Goal: Information Seeking & Learning: Compare options

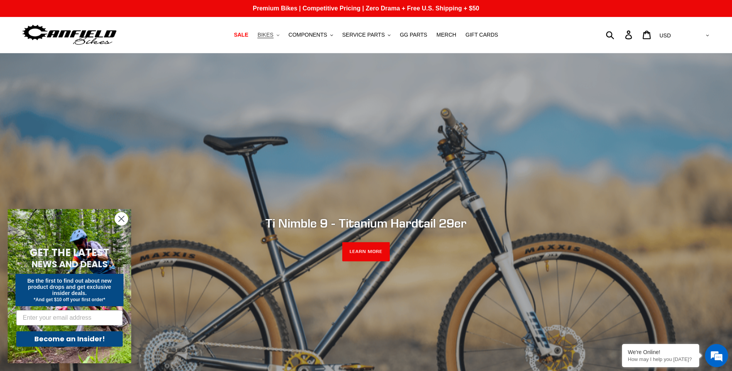
click at [273, 32] on span "BIKES" at bounding box center [265, 35] width 16 height 7
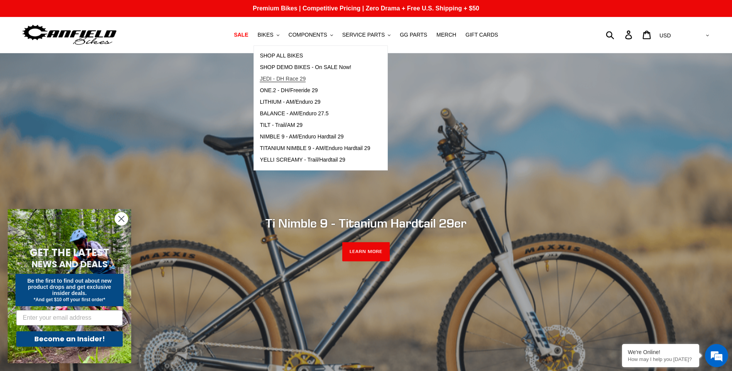
click at [305, 80] on span "JEDI - DH Race 29" at bounding box center [283, 79] width 46 height 7
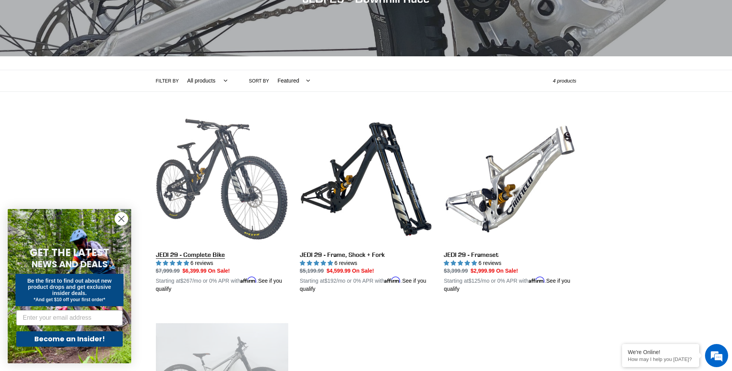
scroll to position [116, 0]
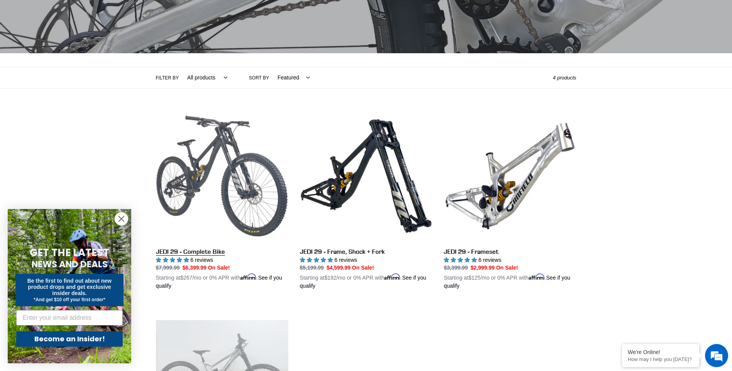
click at [214, 161] on link "JEDI 29 - Complete Bike" at bounding box center [222, 200] width 132 height 181
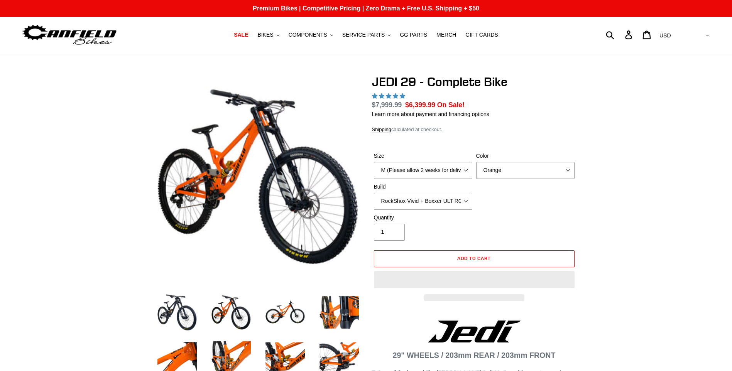
select select "highest-rating"
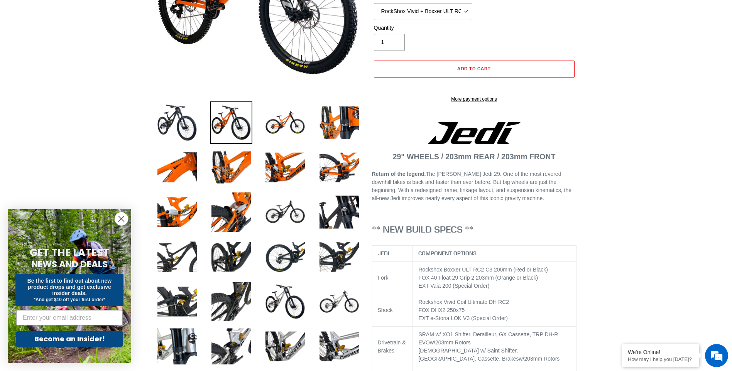
scroll to position [193, 0]
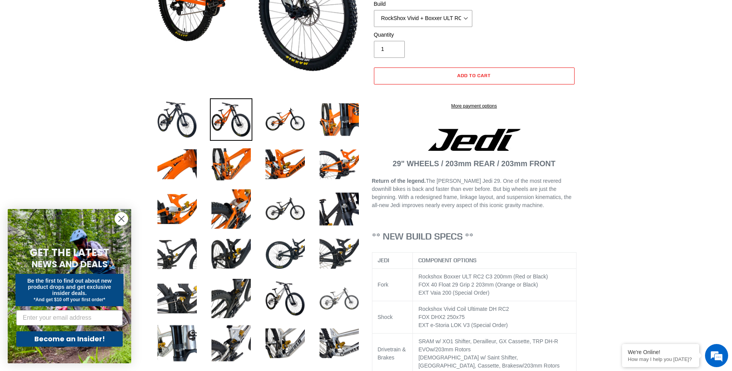
click at [329, 297] on img at bounding box center [339, 298] width 42 height 42
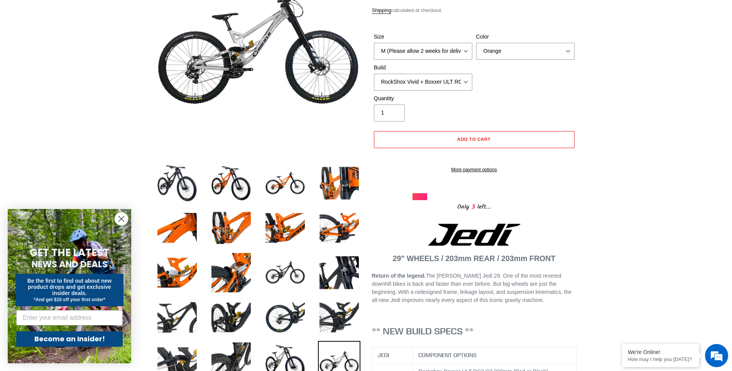
scroll to position [39, 0]
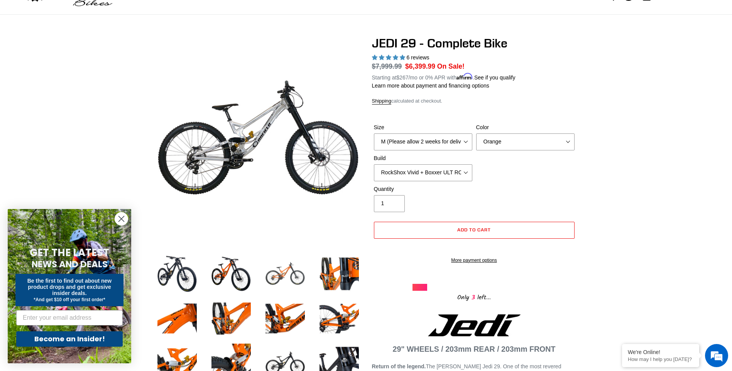
click at [294, 270] on img at bounding box center [285, 274] width 42 height 42
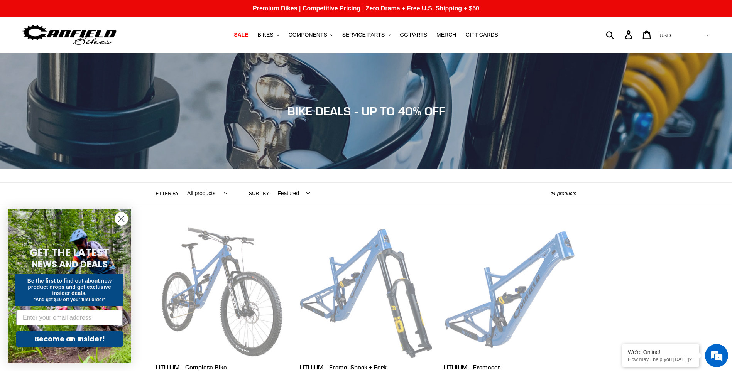
click at [120, 220] on circle "Close dialog" at bounding box center [121, 219] width 13 height 13
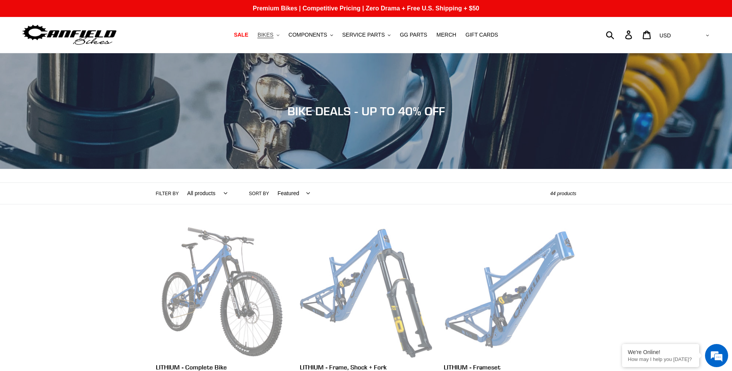
click at [273, 38] on span "BIKES" at bounding box center [265, 35] width 16 height 7
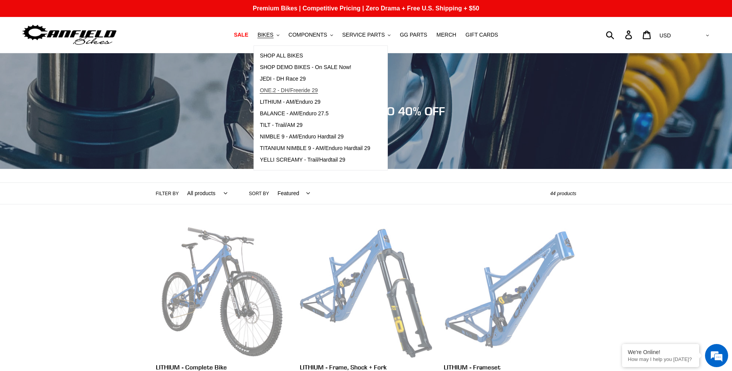
click at [317, 91] on span "ONE.2 - DH/Freeride 29" at bounding box center [289, 90] width 58 height 7
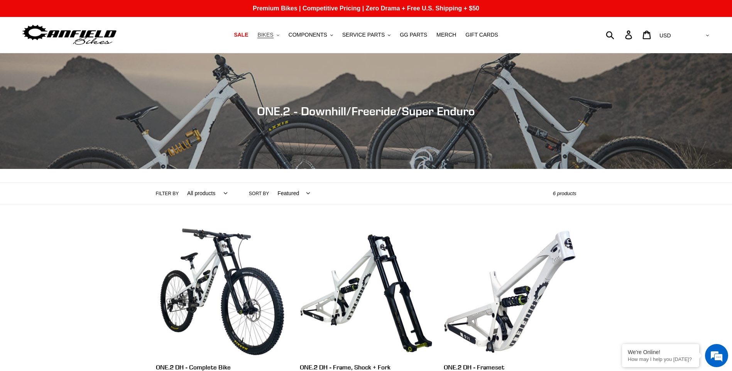
click at [270, 35] on span "BIKES" at bounding box center [265, 35] width 16 height 7
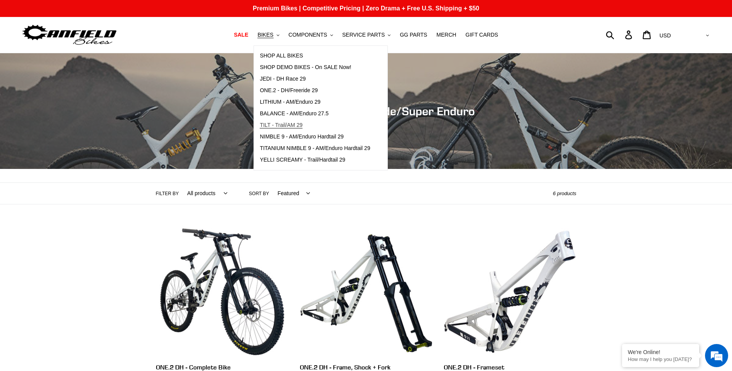
click at [300, 124] on span "TILT - Trail/AM 29" at bounding box center [281, 125] width 43 height 7
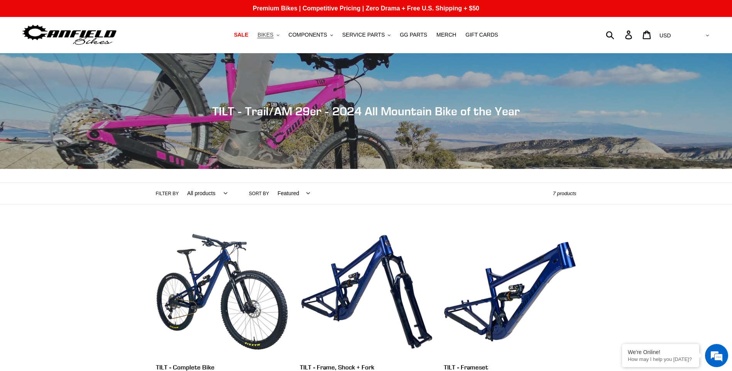
click at [282, 35] on button "BIKES .cls-1{fill:#231f20}" at bounding box center [267, 35] width 29 height 10
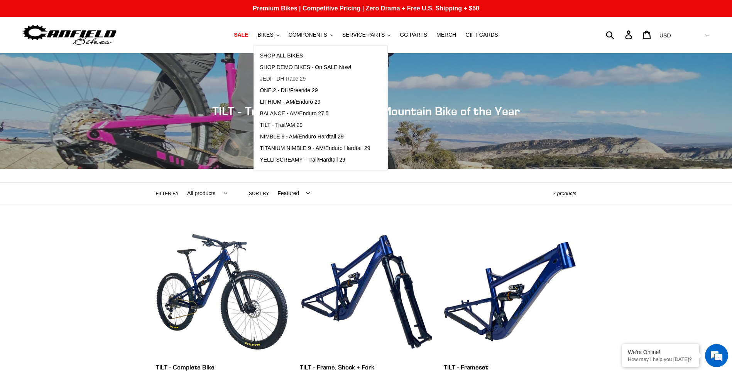
click at [299, 77] on span "JEDI - DH Race 29" at bounding box center [283, 79] width 46 height 7
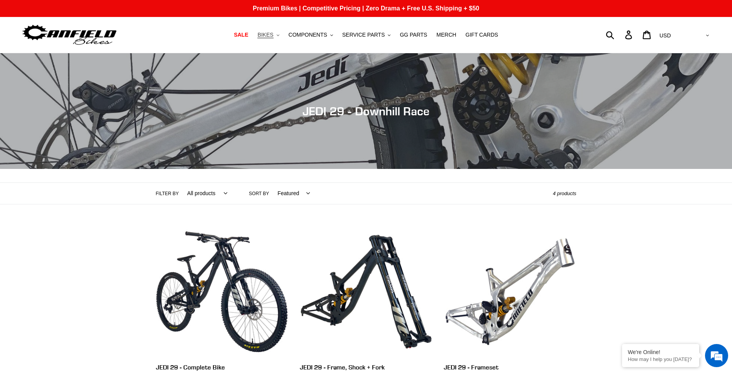
click at [279, 36] on icon ".cls-1{fill:#231f20}" at bounding box center [278, 35] width 3 height 3
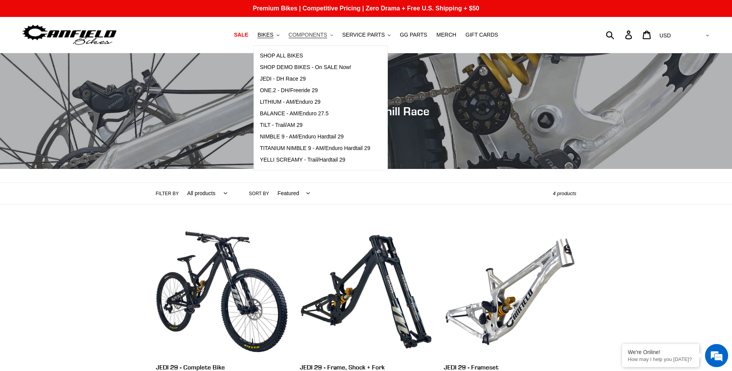
click at [320, 37] on span "COMPONENTS" at bounding box center [308, 35] width 39 height 7
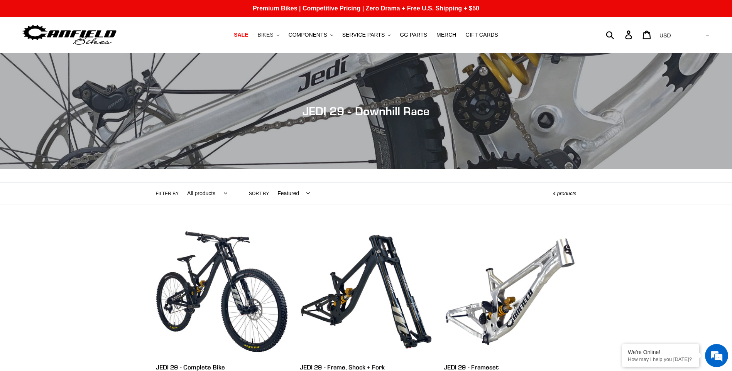
click at [283, 33] on button "BIKES .cls-1{fill:#231f20}" at bounding box center [267, 35] width 29 height 10
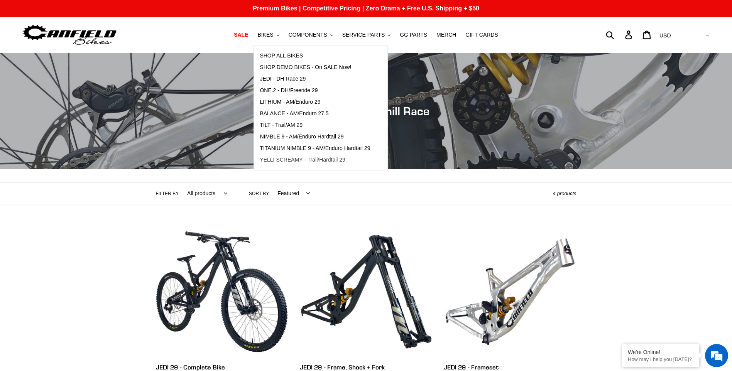
click at [335, 159] on span "YELLI SCREAMY - Trail/Hardtail 29" at bounding box center [303, 160] width 86 height 7
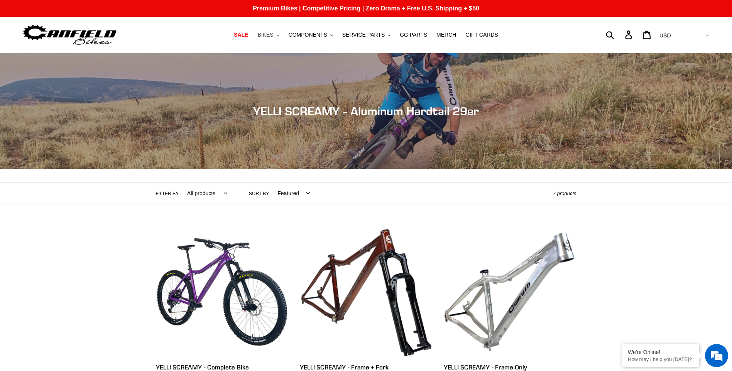
click at [273, 35] on span "BIKES" at bounding box center [265, 35] width 16 height 7
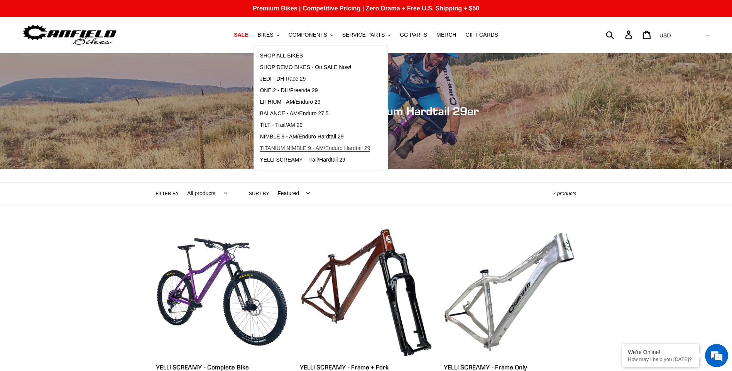
click at [327, 145] on span "TITANIUM NIMBLE 9 - AM/Enduro Hardtail 29" at bounding box center [315, 148] width 110 height 7
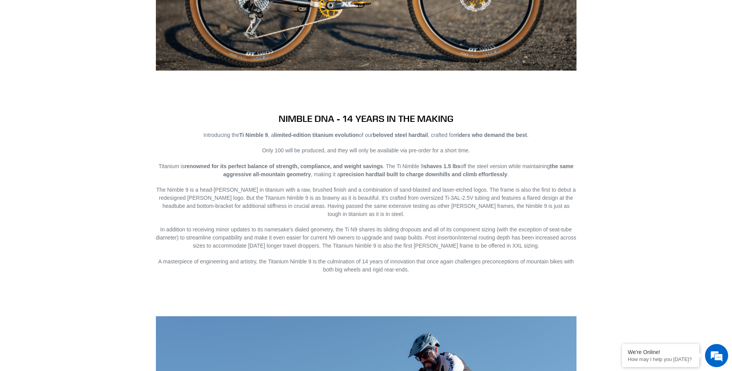
scroll to position [926, 0]
